Goal: Task Accomplishment & Management: Manage account settings

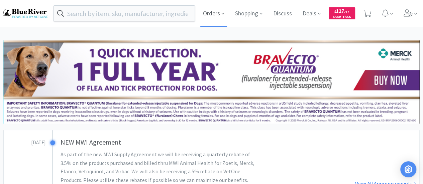
click at [216, 13] on span "Orders" at bounding box center [214, 13] width 27 height 27
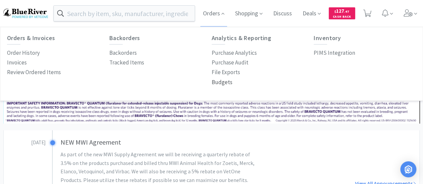
click at [220, 83] on p "Budgets" at bounding box center [222, 82] width 21 height 9
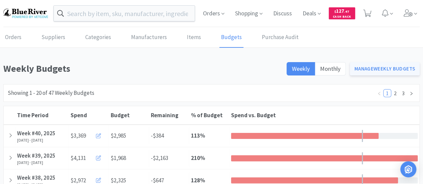
click at [374, 72] on link "Manage Weekly Budgets" at bounding box center [385, 68] width 70 height 13
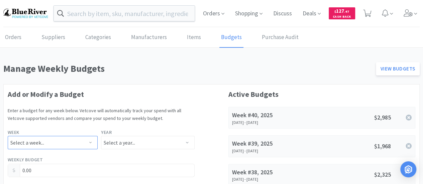
click at [41, 143] on select "Select a week... Week 1 ([DATE] - [DATE]) Week 2 ([DATE] - [DATE]) Week 3 ([DAT…" at bounding box center [53, 142] width 90 height 13
select select "41"
click at [8, 136] on select "Select a week... Week 1 ([DATE] - [DATE]) Week 2 ([DATE] - [DATE]) Week 3 ([DAT…" at bounding box center [53, 142] width 90 height 13
click at [114, 143] on select "Select a year... 2023 2024 2025 2026 2027 2028 2029 2030 2031 2032 2033 2034" at bounding box center [147, 142] width 93 height 13
select select "2025"
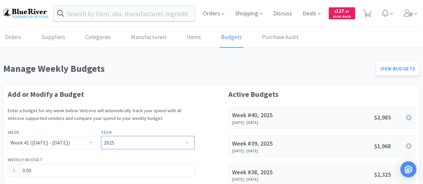
click at [101, 136] on select "Select a year... 2023 2024 2025 2026 2027 2028 2029 2030 2031 2032 2033 2034" at bounding box center [147, 142] width 93 height 13
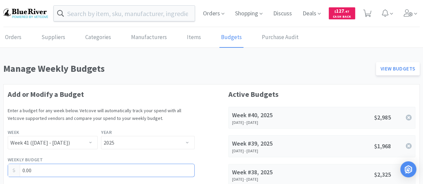
drag, startPoint x: 70, startPoint y: 168, endPoint x: 0, endPoint y: 170, distance: 69.7
type input "2,627.00"
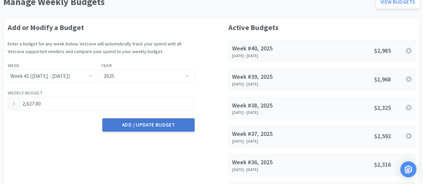
click at [160, 126] on button "Add / Update Budget" at bounding box center [148, 125] width 92 height 13
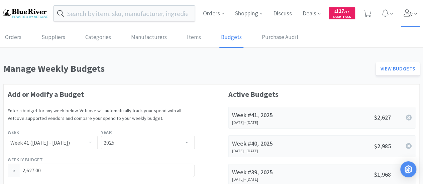
click at [411, 12] on icon at bounding box center [408, 12] width 9 height 7
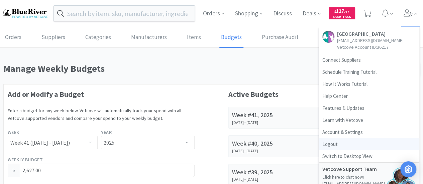
click at [337, 144] on link "Logout" at bounding box center [369, 145] width 100 height 12
